Goal: Task Accomplishment & Management: Manage account settings

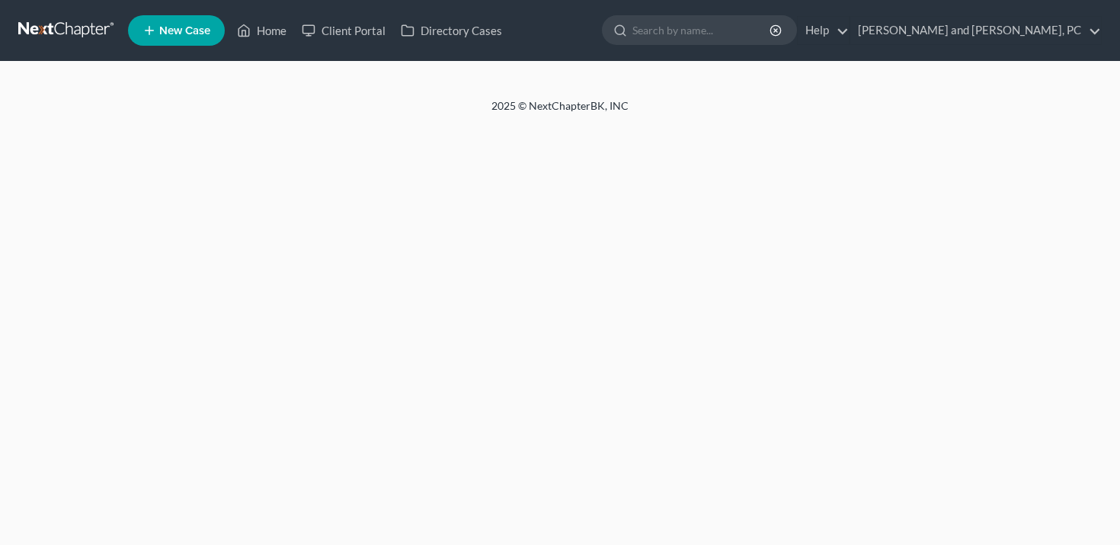
select select "4"
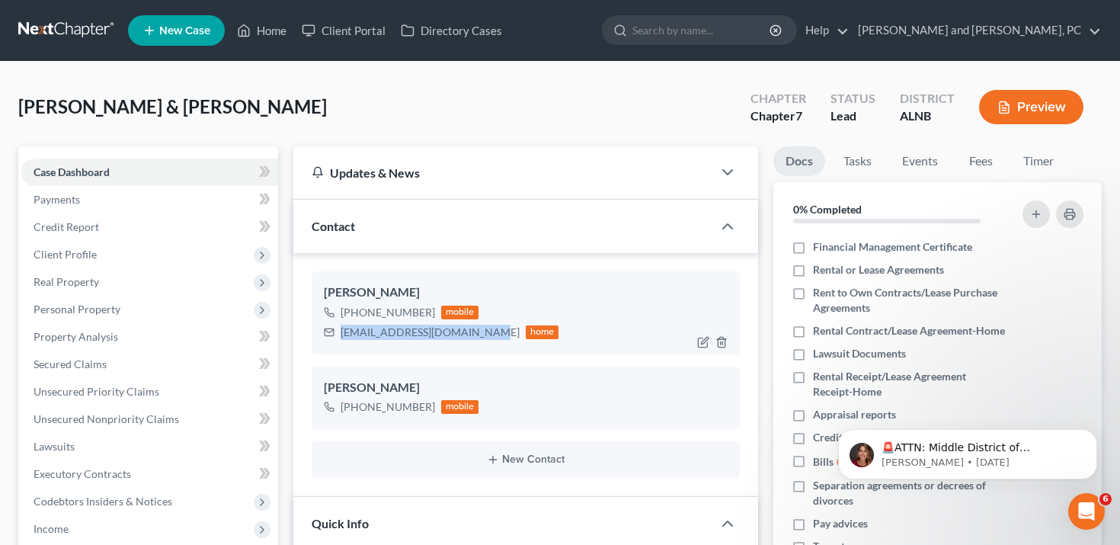
drag, startPoint x: 341, startPoint y: 330, endPoint x: 484, endPoint y: 331, distance: 143.3
click at [484, 331] on div "[EMAIL_ADDRESS][DOMAIN_NAME]" at bounding box center [430, 332] width 179 height 15
copy div "[EMAIL_ADDRESS][DOMAIN_NAME]"
click at [357, 38] on link "Client Portal" at bounding box center [343, 30] width 99 height 27
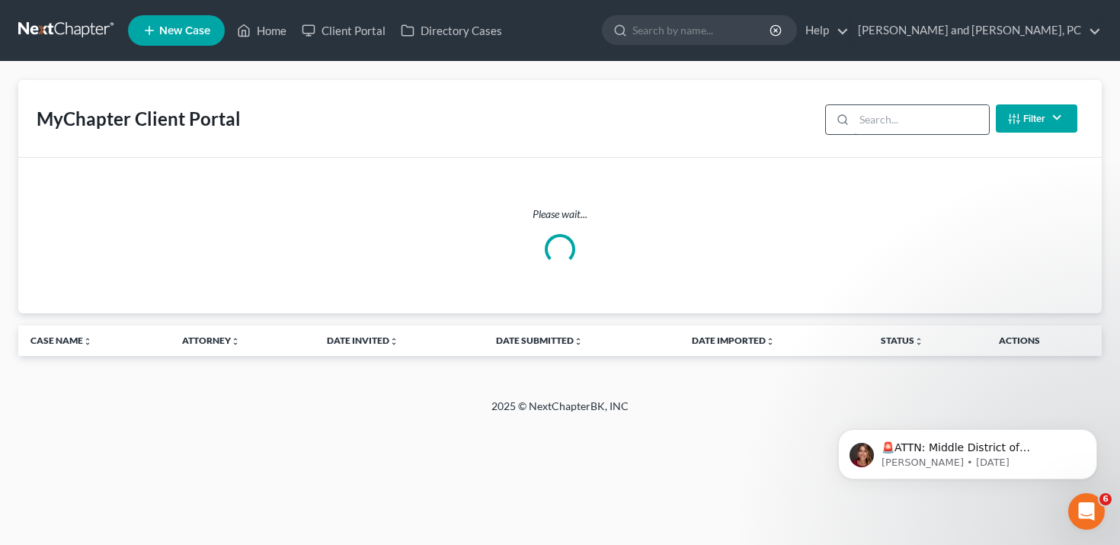
click at [906, 123] on input "search" at bounding box center [921, 119] width 135 height 29
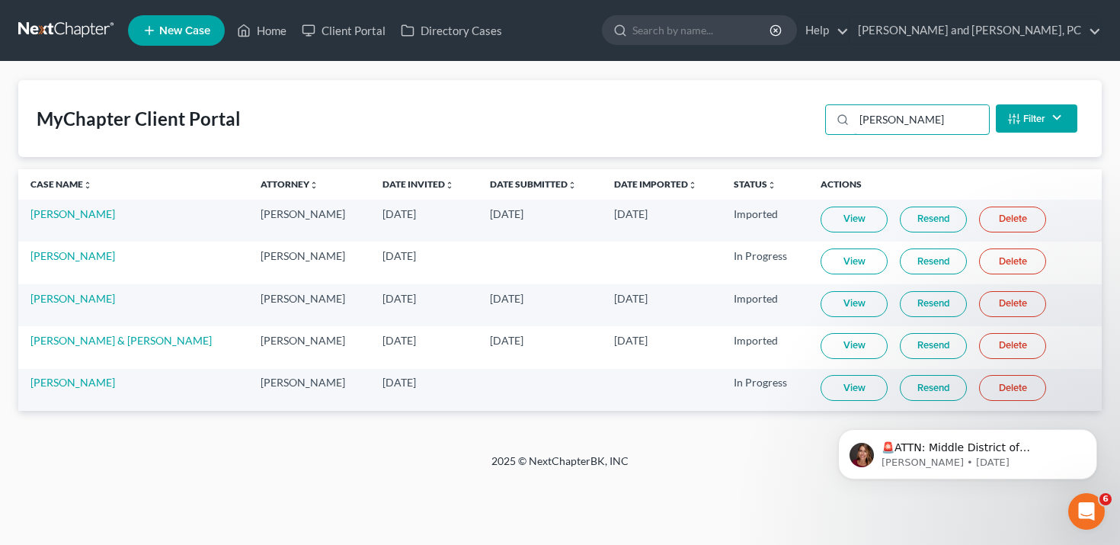
type input "[PERSON_NAME]"
click at [946, 354] on link "Resend" at bounding box center [933, 346] width 67 height 26
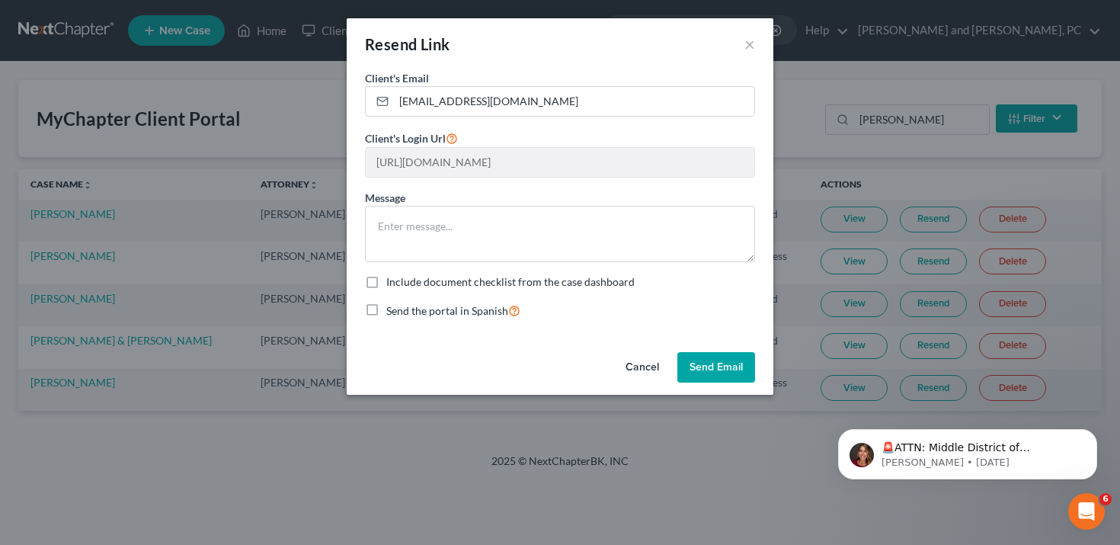
click at [624, 379] on button "Cancel" at bounding box center [642, 367] width 58 height 30
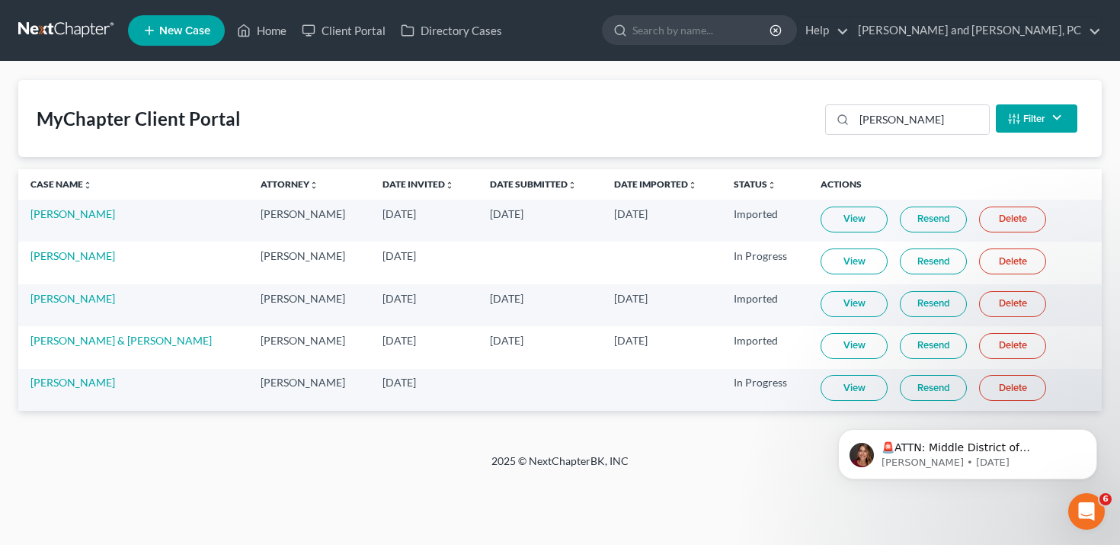
select select "4"
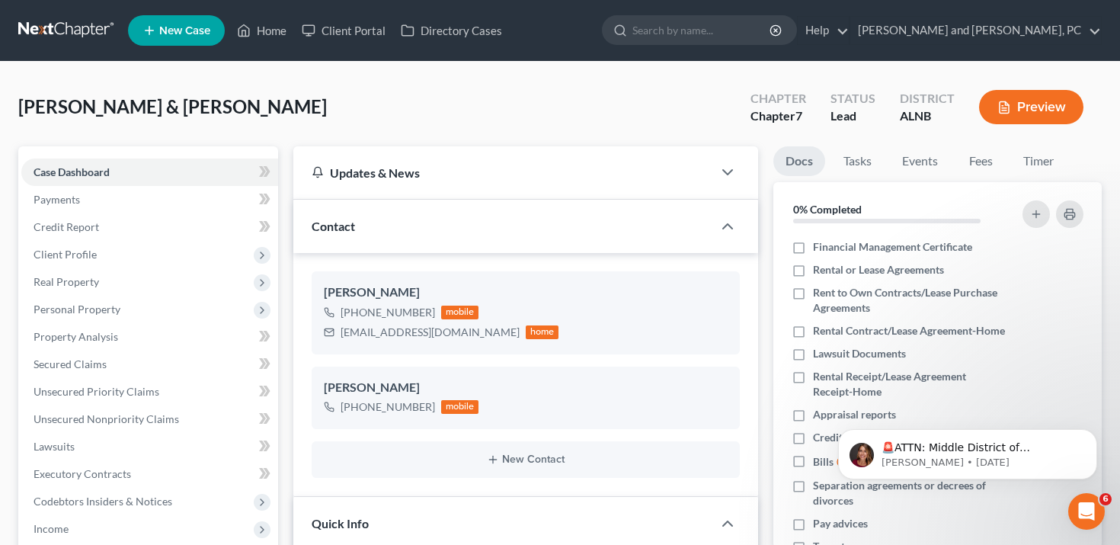
scroll to position [207, 0]
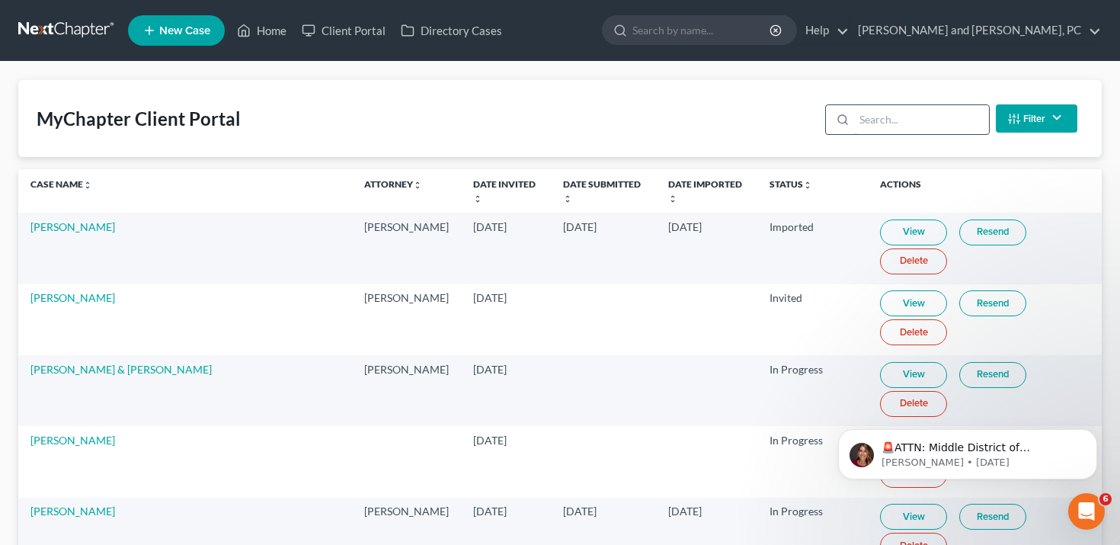
click at [911, 126] on input "search" at bounding box center [921, 119] width 135 height 29
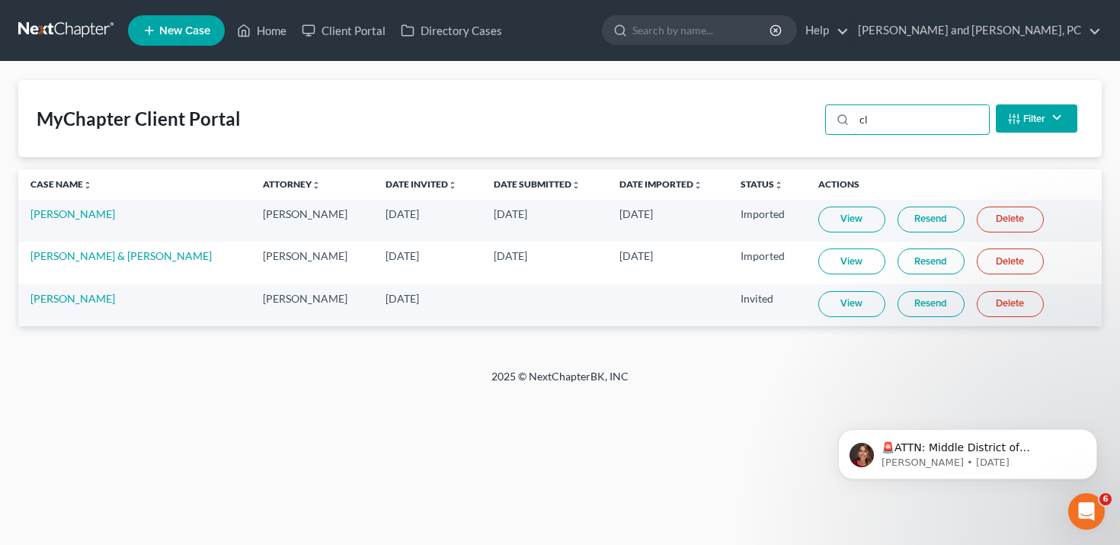
type input "c"
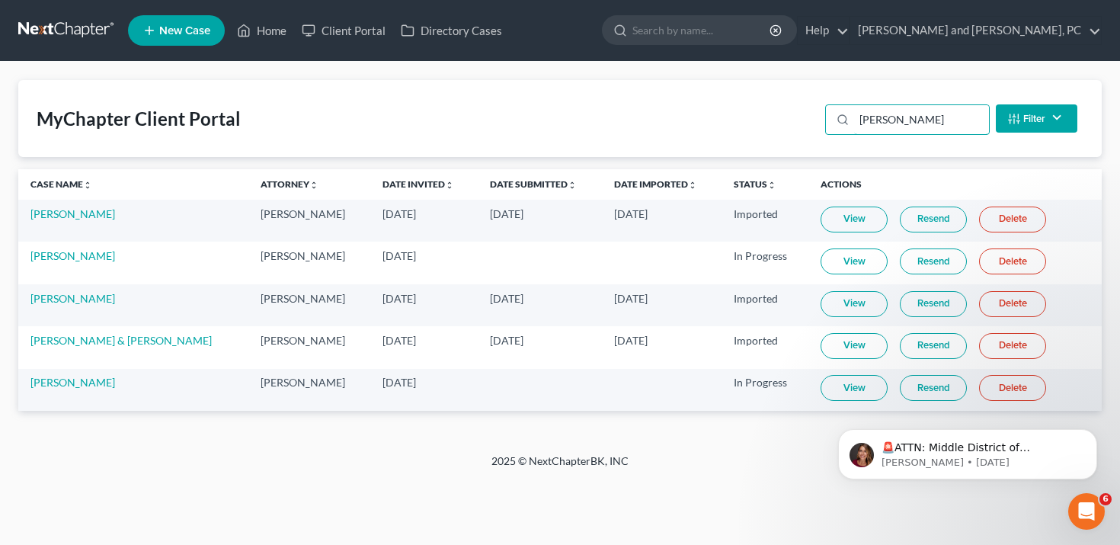
type input "[PERSON_NAME]"
select select "4"
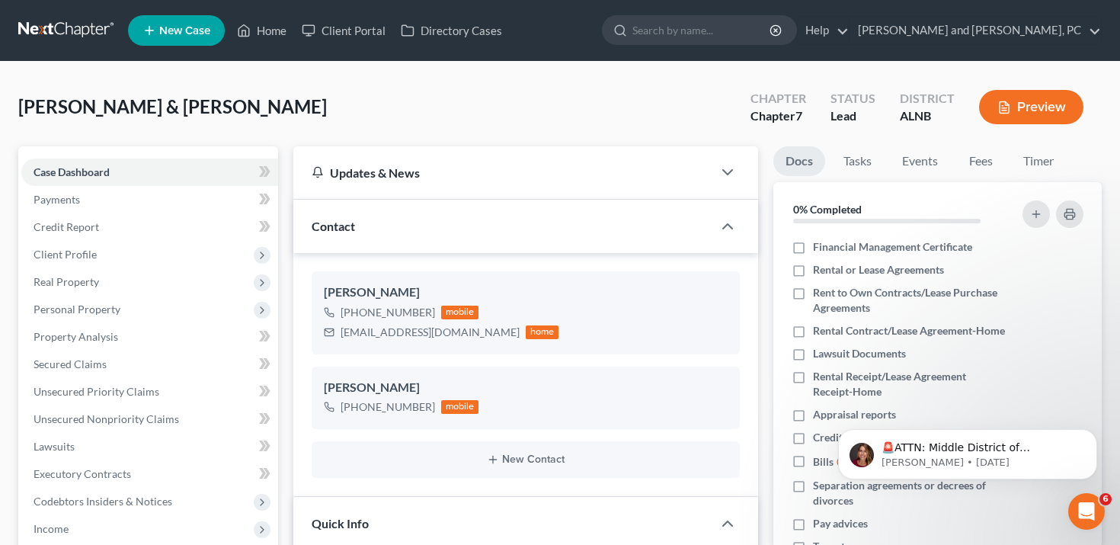
scroll to position [207, 0]
click at [349, 27] on link "Client Portal" at bounding box center [343, 30] width 99 height 27
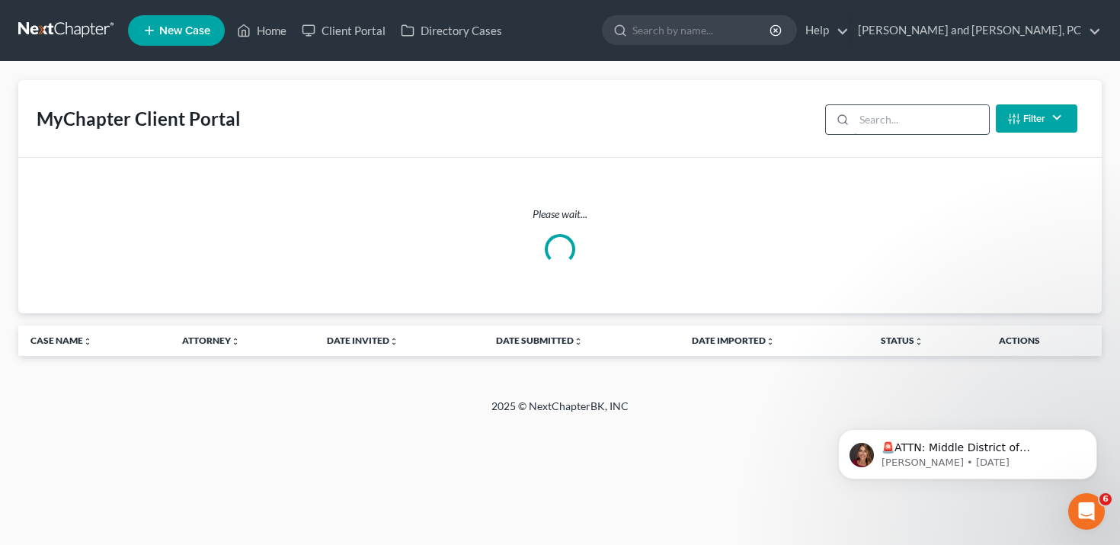
click at [901, 124] on input "search" at bounding box center [921, 119] width 135 height 29
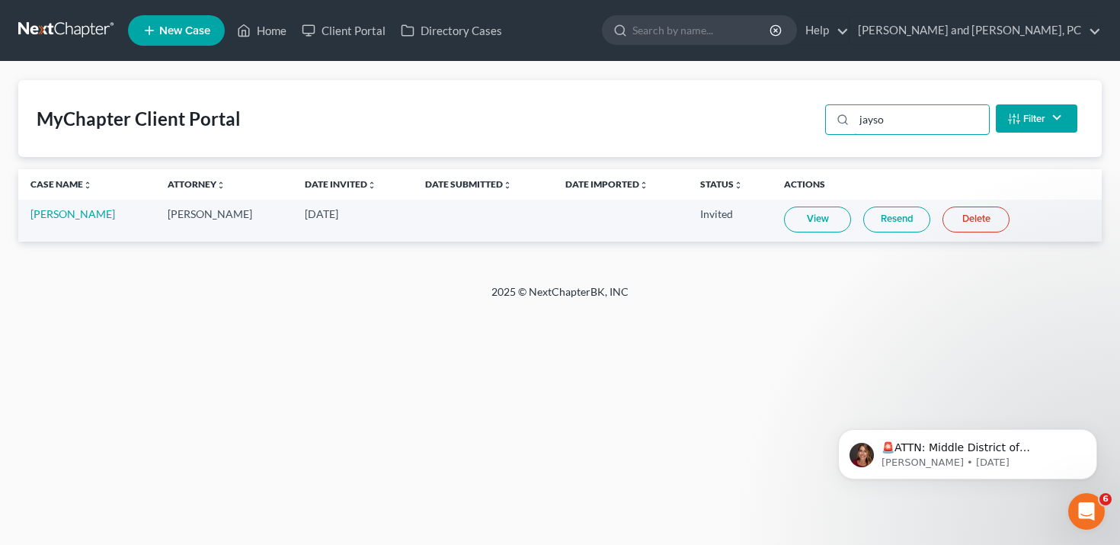
type input "jayso"
click at [901, 222] on link "Resend" at bounding box center [896, 220] width 67 height 26
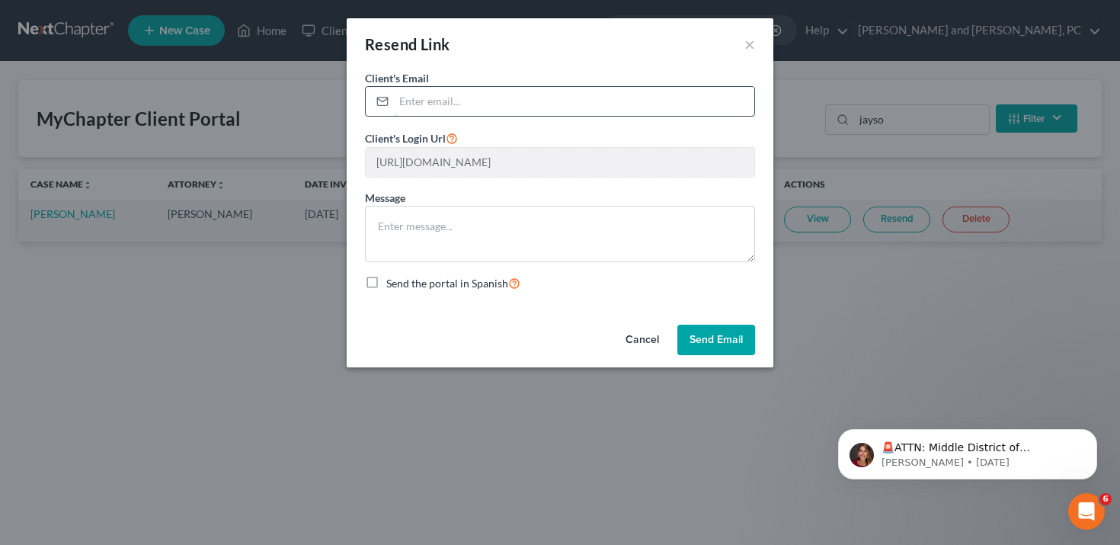
click at [633, 106] on input "email" at bounding box center [574, 101] width 360 height 29
paste input "[EMAIL_ADDRESS][DOMAIN_NAME]"
type input "[EMAIL_ADDRESS][DOMAIN_NAME]"
click at [723, 329] on button "Send Email" at bounding box center [716, 340] width 78 height 30
